Goal: Transaction & Acquisition: Book appointment/travel/reservation

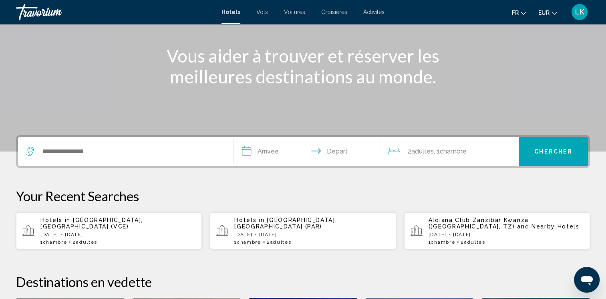
scroll to position [71, 0]
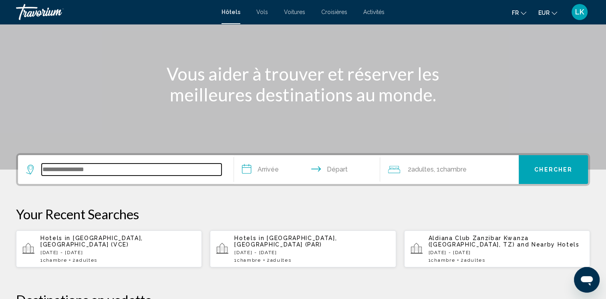
click at [154, 169] on input "Search widget" at bounding box center [132, 170] width 180 height 12
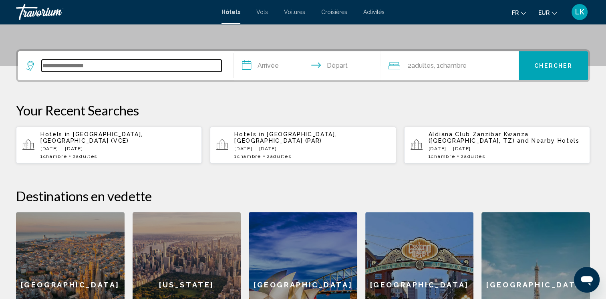
scroll to position [198, 0]
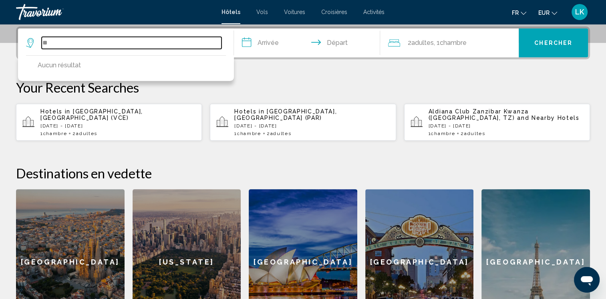
type input "*"
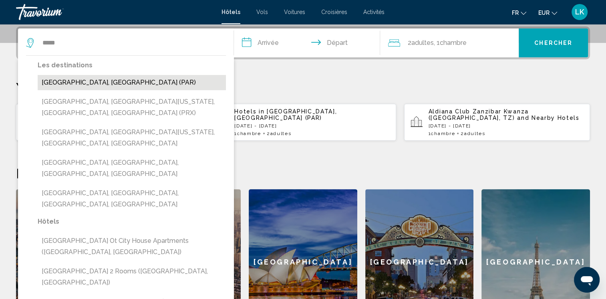
click at [89, 84] on button "[GEOGRAPHIC_DATA], [GEOGRAPHIC_DATA] (PAR)" at bounding box center [132, 82] width 188 height 15
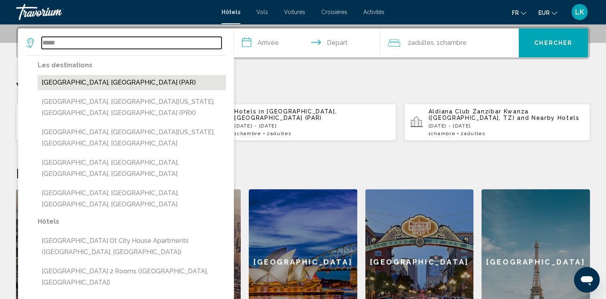
type input "**********"
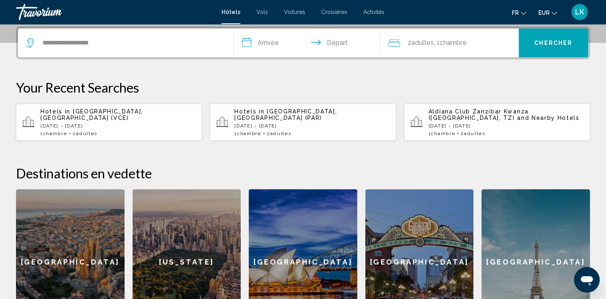
click at [279, 41] on input "**********" at bounding box center [309, 43] width 150 height 31
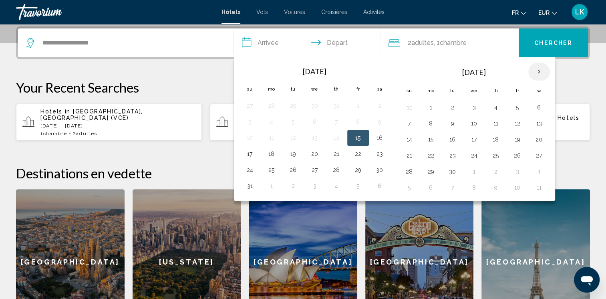
click at [540, 69] on th "Next month" at bounding box center [540, 72] width 22 height 18
click at [513, 174] on button "28" at bounding box center [517, 171] width 13 height 11
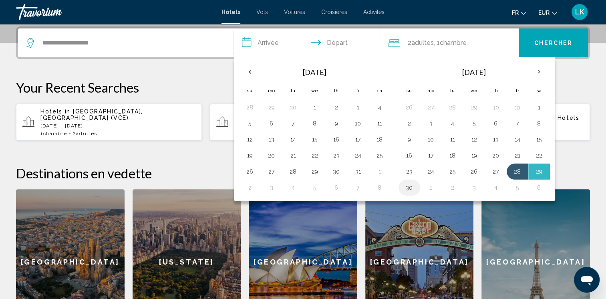
click at [406, 190] on button "30" at bounding box center [409, 187] width 13 height 11
type input "**********"
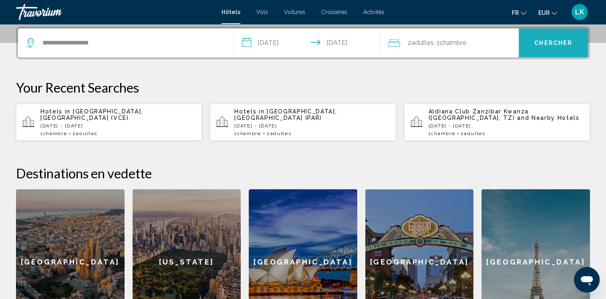
click at [555, 46] on span "Chercher" at bounding box center [554, 43] width 38 height 6
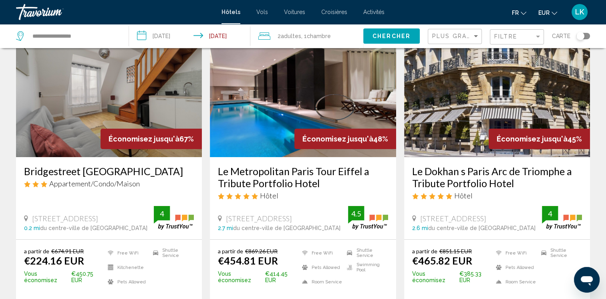
scroll to position [48, 0]
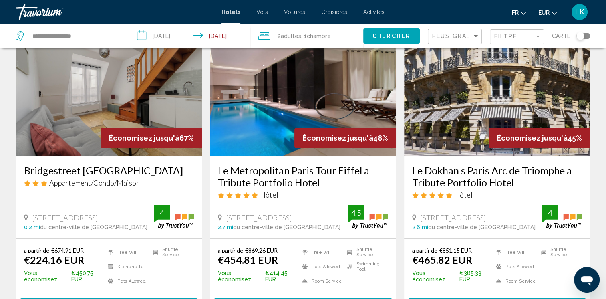
click at [291, 79] on img "Main content" at bounding box center [303, 92] width 186 height 128
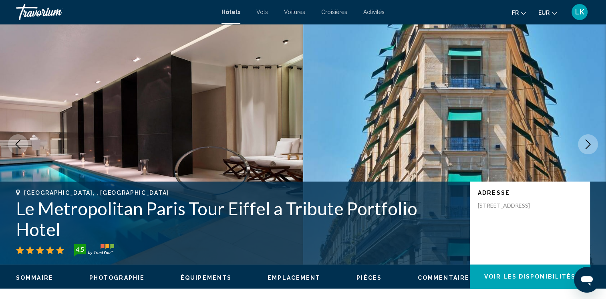
click at [589, 143] on icon "Next image" at bounding box center [589, 144] width 10 height 10
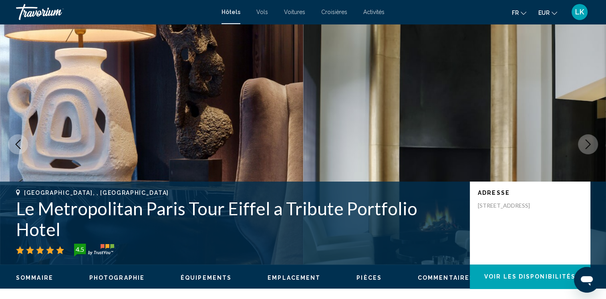
click at [589, 143] on icon "Next image" at bounding box center [588, 144] width 5 height 10
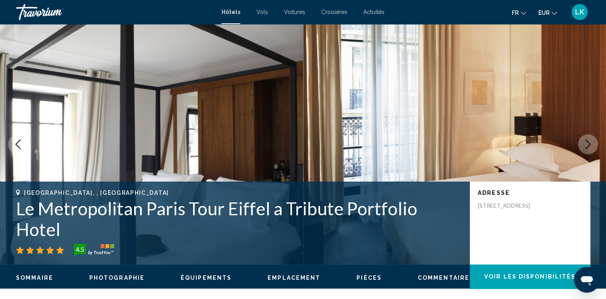
click at [589, 142] on icon "Next image" at bounding box center [589, 144] width 10 height 10
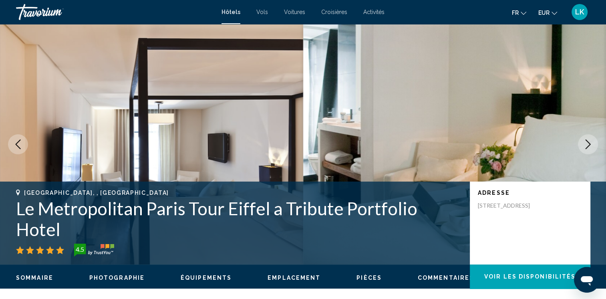
click at [589, 143] on icon "Next image" at bounding box center [588, 144] width 5 height 10
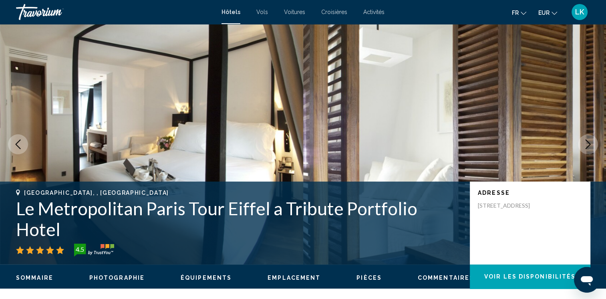
click at [589, 143] on icon "Next image" at bounding box center [588, 144] width 5 height 10
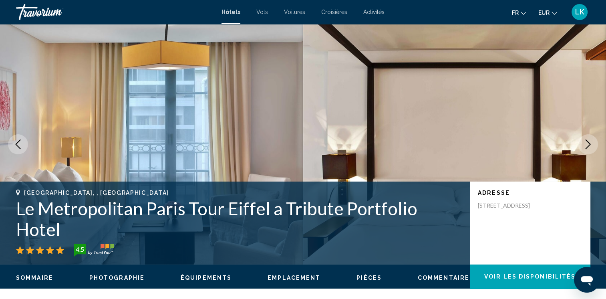
click at [589, 143] on icon "Next image" at bounding box center [588, 144] width 5 height 10
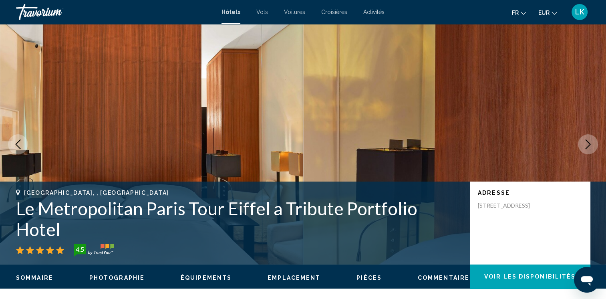
click at [589, 143] on icon "Next image" at bounding box center [588, 144] width 5 height 10
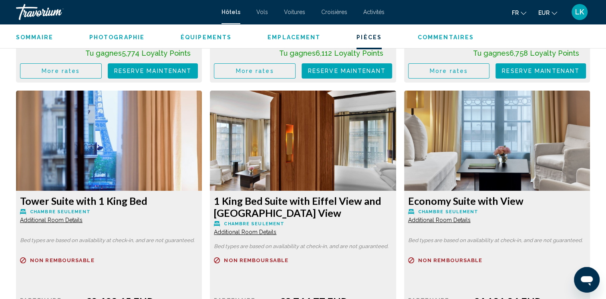
scroll to position [1094, 0]
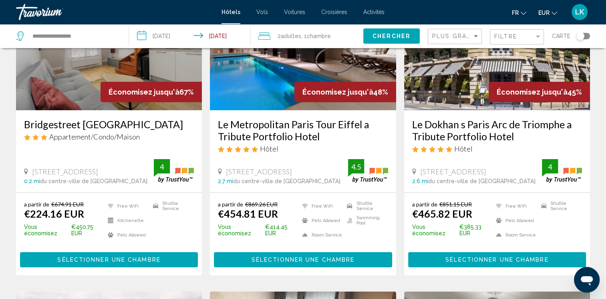
scroll to position [96, 0]
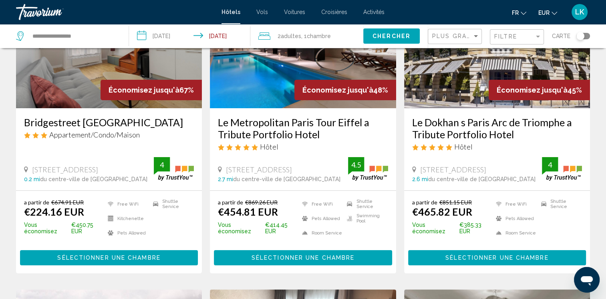
click at [483, 78] on img "Main content" at bounding box center [497, 44] width 186 height 128
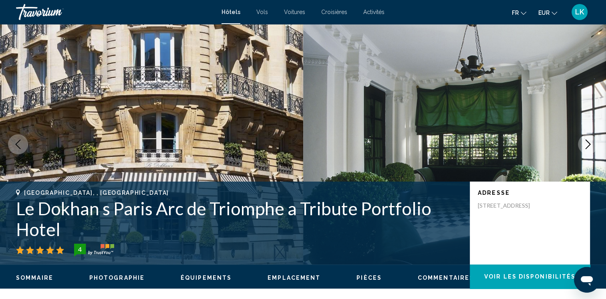
click at [586, 148] on icon "Next image" at bounding box center [589, 144] width 10 height 10
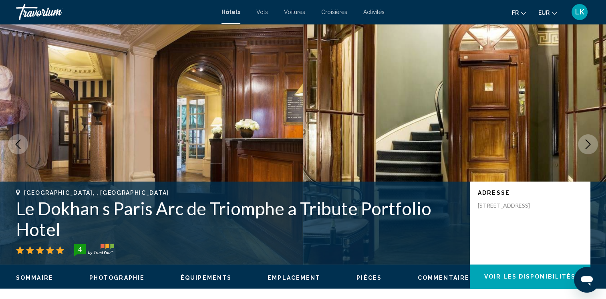
click at [586, 148] on icon "Next image" at bounding box center [589, 144] width 10 height 10
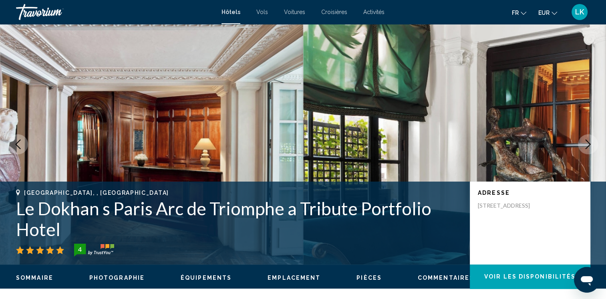
click at [586, 147] on icon "Next image" at bounding box center [589, 144] width 10 height 10
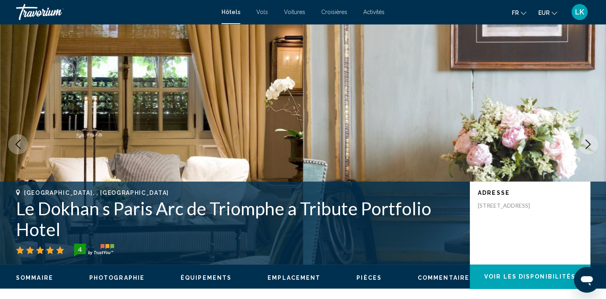
click at [586, 147] on icon "Next image" at bounding box center [589, 144] width 10 height 10
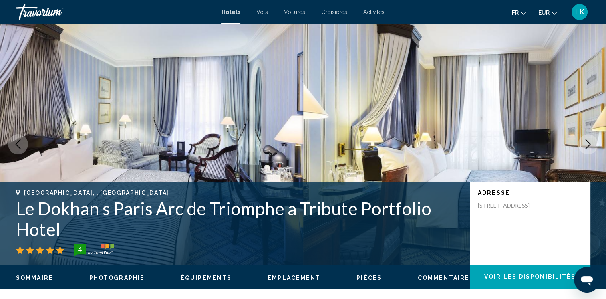
click at [586, 147] on icon "Next image" at bounding box center [589, 144] width 10 height 10
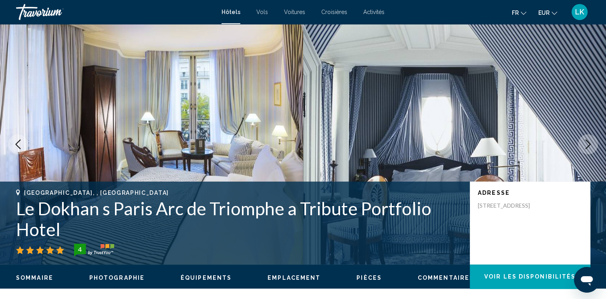
click at [586, 147] on icon "Next image" at bounding box center [589, 144] width 10 height 10
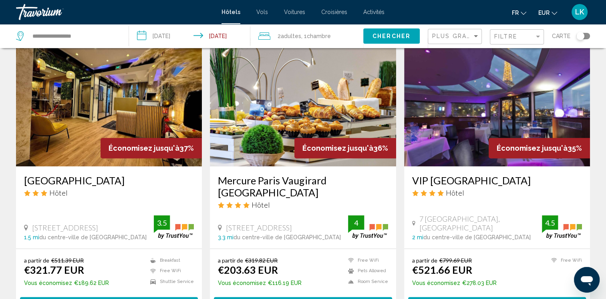
scroll to position [660, 0]
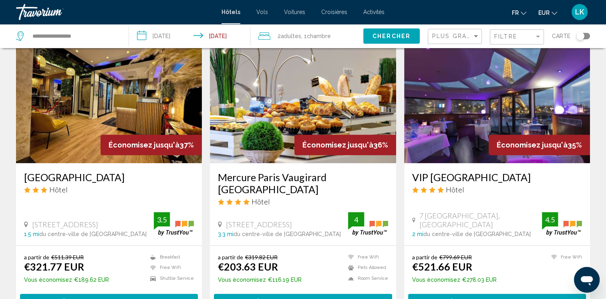
click at [538, 105] on img "Main content" at bounding box center [497, 99] width 186 height 128
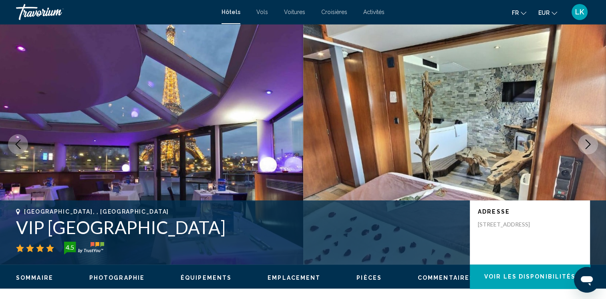
click at [589, 145] on icon "Next image" at bounding box center [589, 144] width 10 height 10
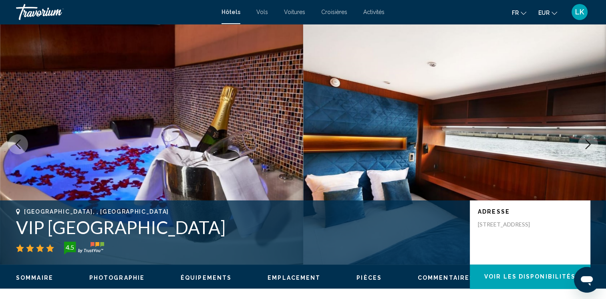
click at [589, 145] on icon "Next image" at bounding box center [589, 144] width 10 height 10
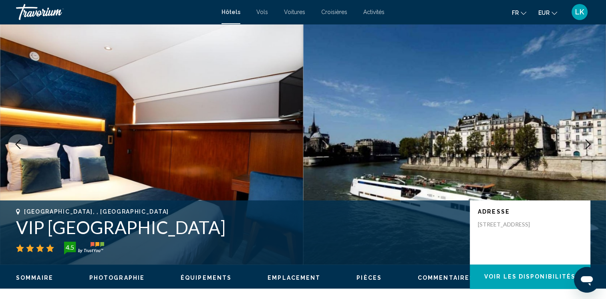
click at [589, 145] on icon "Next image" at bounding box center [589, 144] width 10 height 10
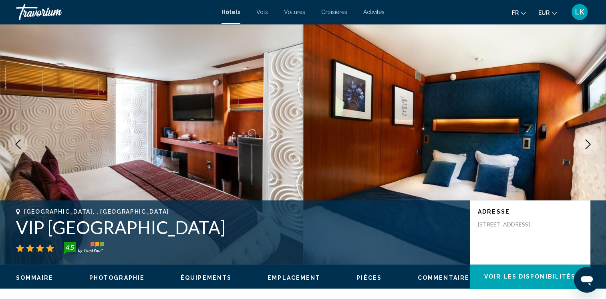
click at [592, 146] on icon "Next image" at bounding box center [589, 144] width 10 height 10
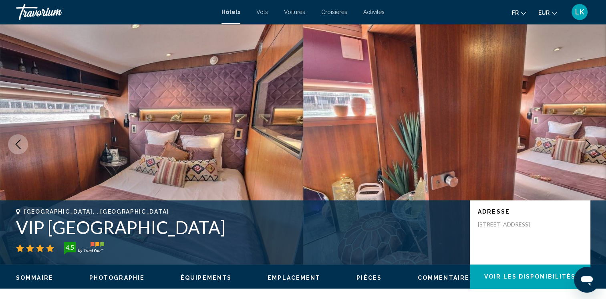
click at [592, 146] on icon "Next image" at bounding box center [589, 144] width 10 height 10
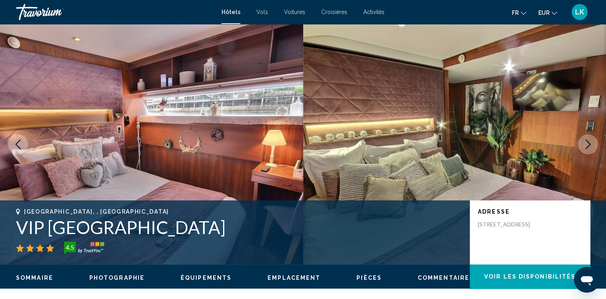
click at [592, 148] on icon "Next image" at bounding box center [589, 144] width 10 height 10
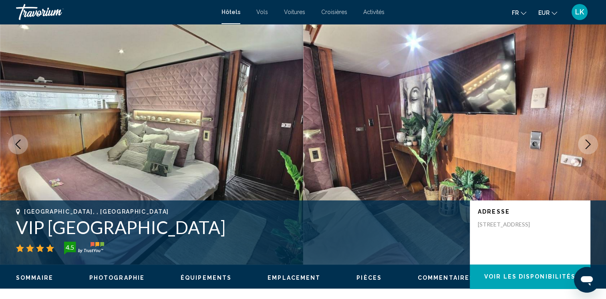
click at [592, 147] on icon "Next image" at bounding box center [589, 144] width 10 height 10
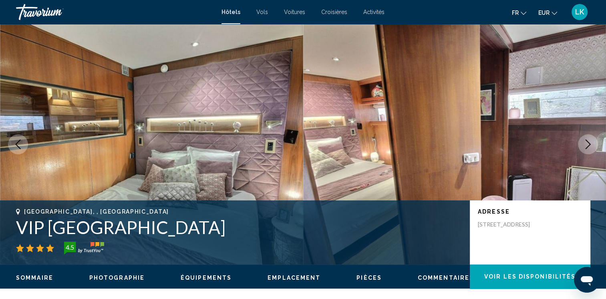
click at [592, 147] on icon "Next image" at bounding box center [589, 144] width 10 height 10
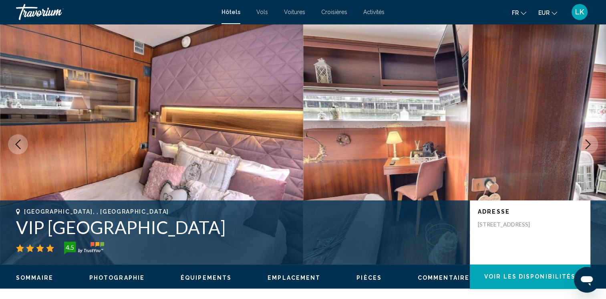
click at [592, 147] on icon "Next image" at bounding box center [589, 144] width 10 height 10
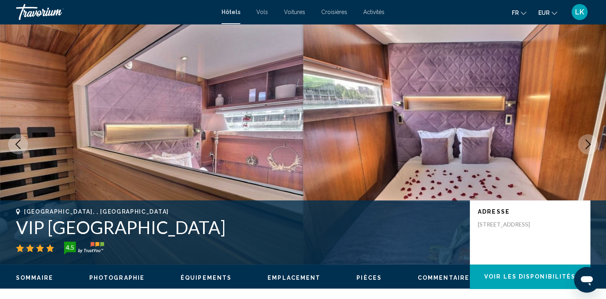
click at [592, 147] on icon "Next image" at bounding box center [589, 144] width 10 height 10
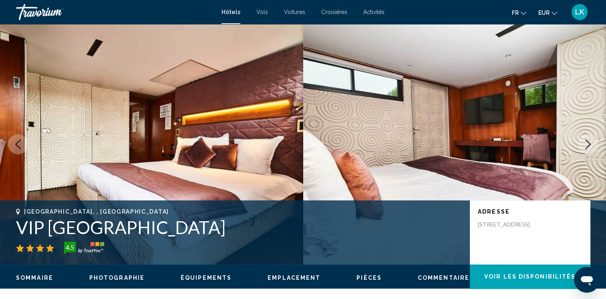
click at [592, 147] on icon "Next image" at bounding box center [589, 144] width 10 height 10
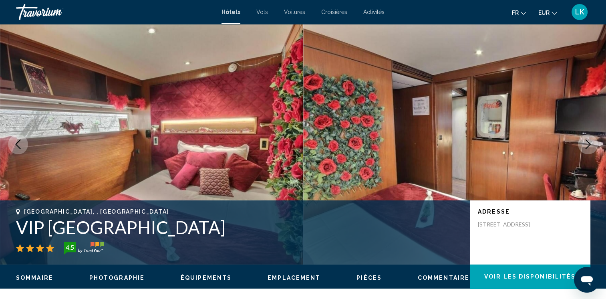
click at [592, 147] on icon "Next image" at bounding box center [589, 144] width 10 height 10
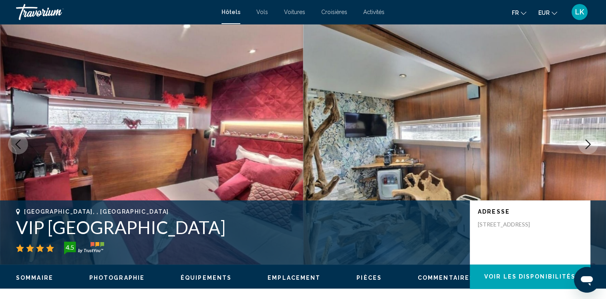
click at [592, 147] on icon "Next image" at bounding box center [589, 144] width 10 height 10
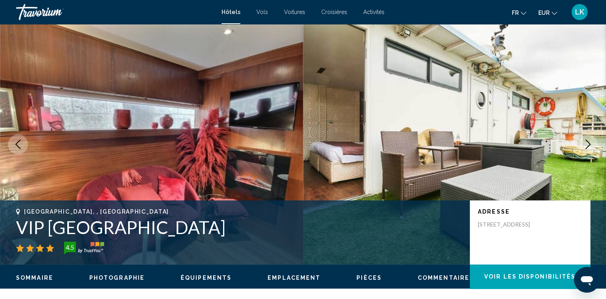
click at [592, 147] on icon "Next image" at bounding box center [589, 144] width 10 height 10
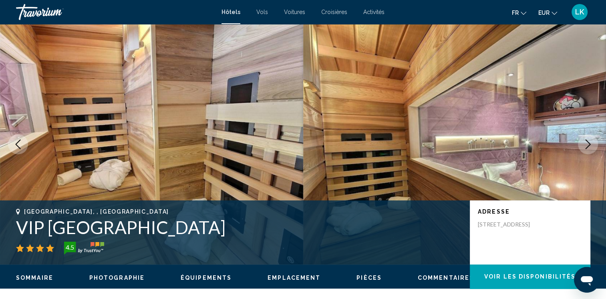
drag, startPoint x: 582, startPoint y: 147, endPoint x: 455, endPoint y: 134, distance: 127.7
click at [455, 134] on div "Paris, , France VIP Paris Yacht Hotel 4.5 Adresse 7 Port De La Râpée, Paris 750…" at bounding box center [303, 144] width 606 height 240
click at [22, 146] on icon "Previous image" at bounding box center [18, 144] width 10 height 10
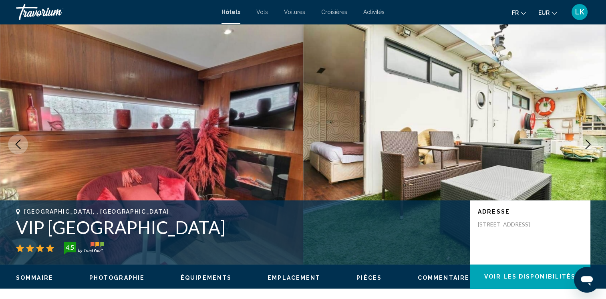
click at [585, 143] on icon "Next image" at bounding box center [589, 144] width 10 height 10
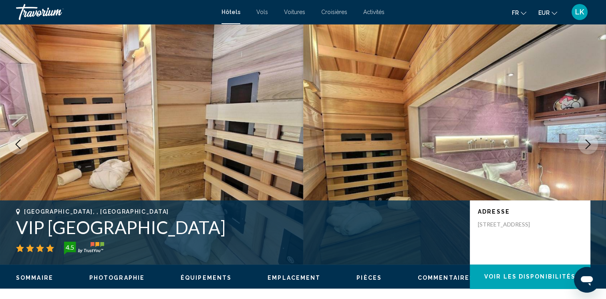
click at [585, 143] on icon "Next image" at bounding box center [589, 144] width 10 height 10
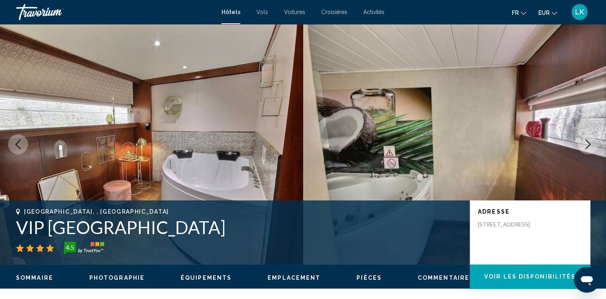
click at [585, 144] on icon "Next image" at bounding box center [589, 144] width 10 height 10
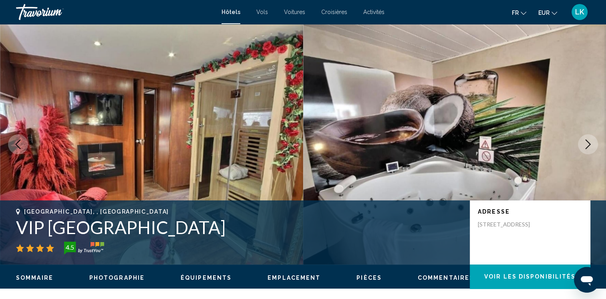
click at [585, 143] on icon "Next image" at bounding box center [589, 144] width 10 height 10
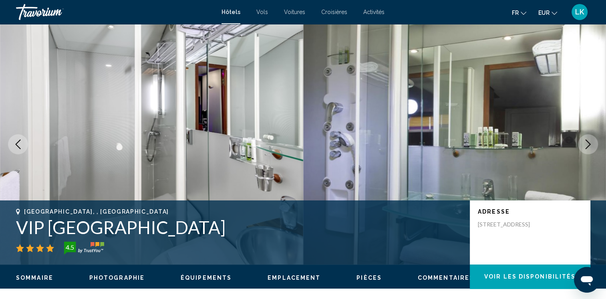
click at [590, 137] on button "Next image" at bounding box center [588, 144] width 20 height 20
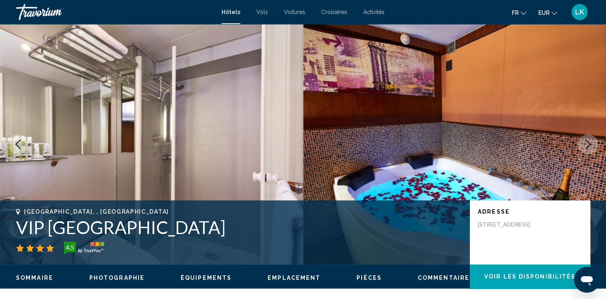
click at [590, 137] on button "Next image" at bounding box center [588, 144] width 20 height 20
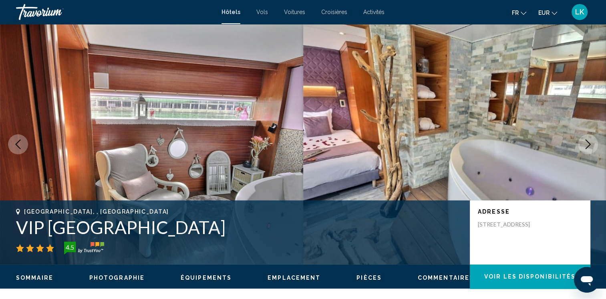
click at [590, 137] on button "Next image" at bounding box center [588, 144] width 20 height 20
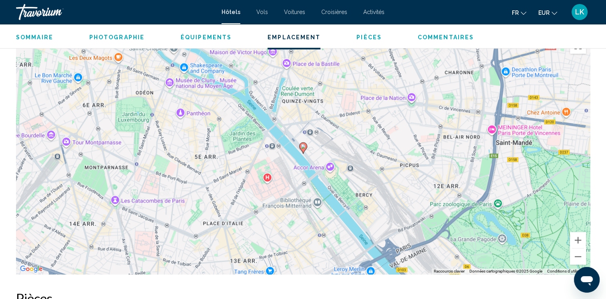
scroll to position [775, 0]
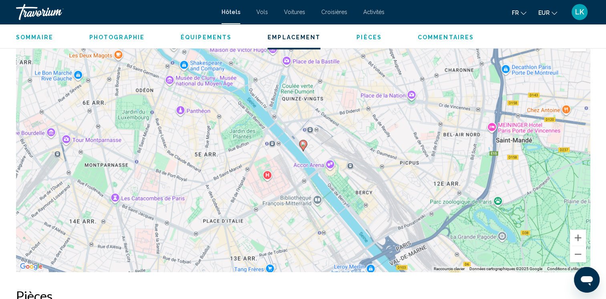
click at [580, 263] on div "Pour activer le glissement avec le clavier, appuyez sur Alt+Entrée. Une fois ce…" at bounding box center [303, 151] width 574 height 240
click at [580, 258] on button "Zoom arrière" at bounding box center [578, 254] width 16 height 16
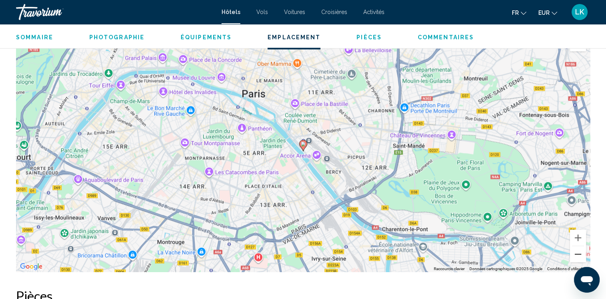
click at [580, 257] on button "Zoom arrière" at bounding box center [578, 254] width 16 height 16
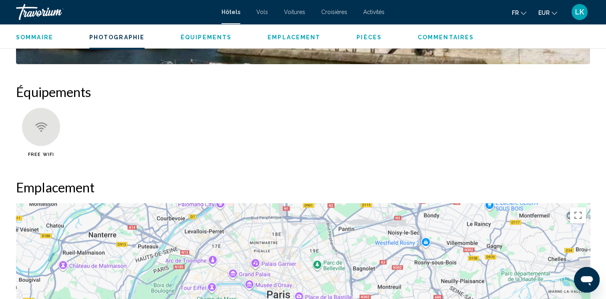
scroll to position [572, 0]
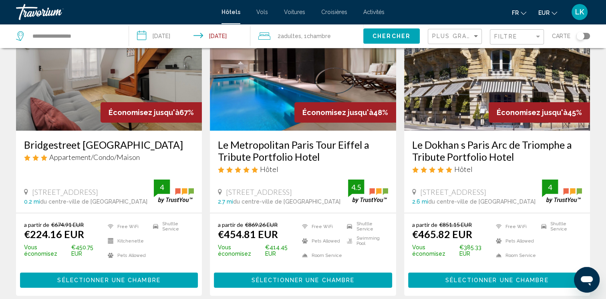
scroll to position [48, 0]
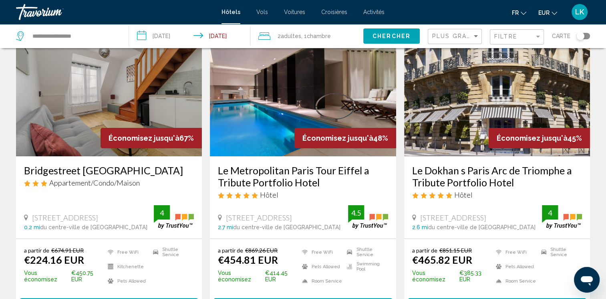
click at [329, 67] on img "Main content" at bounding box center [303, 92] width 186 height 128
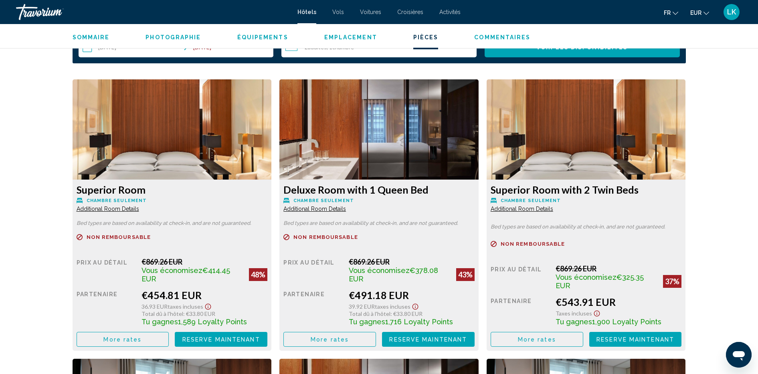
scroll to position [1057, 0]
